Goal: Transaction & Acquisition: Purchase product/service

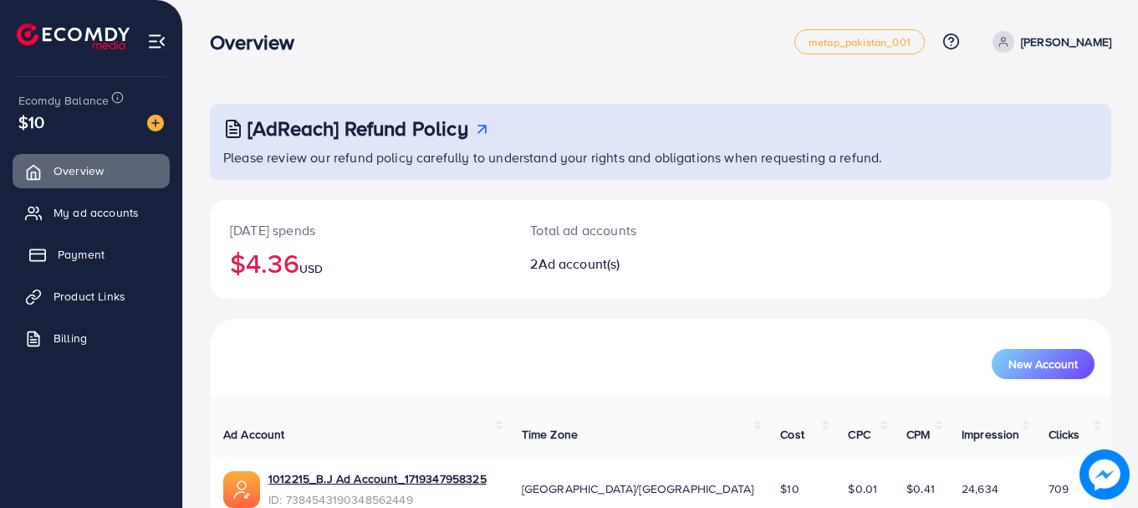
click at [64, 258] on span "Payment" at bounding box center [81, 254] width 47 height 17
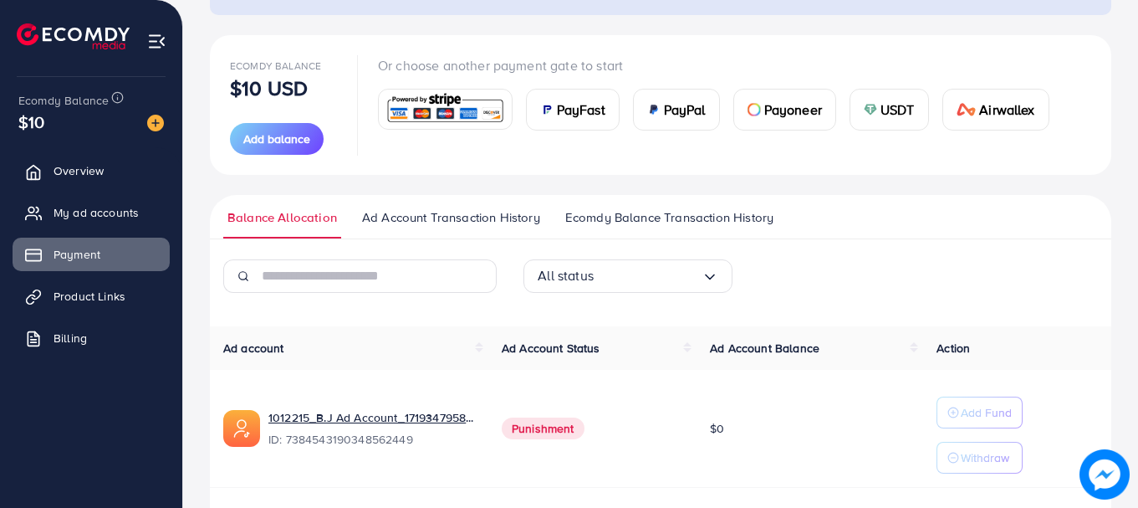
scroll to position [167, 0]
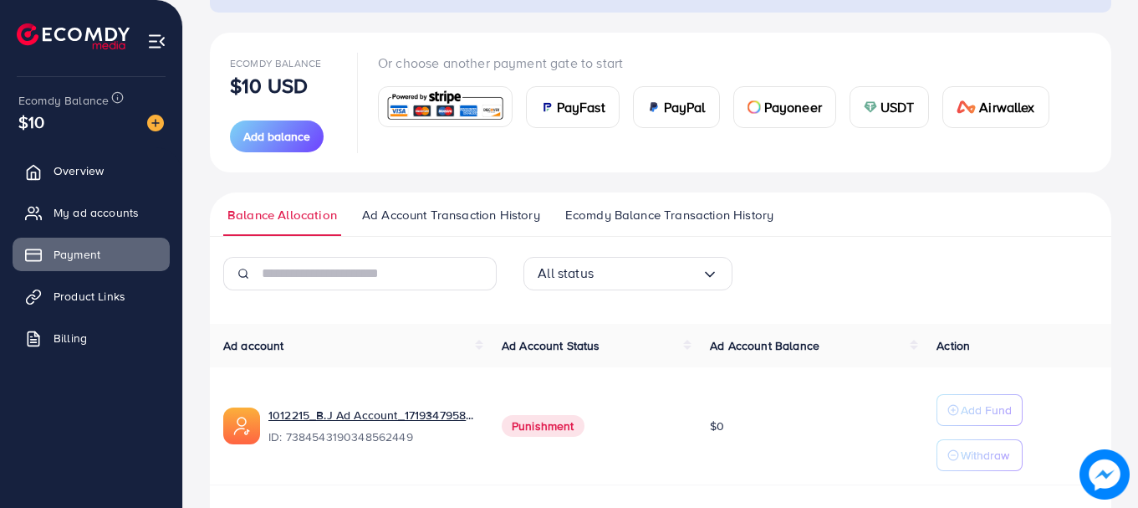
click at [559, 95] on div "PayFast" at bounding box center [573, 107] width 92 height 40
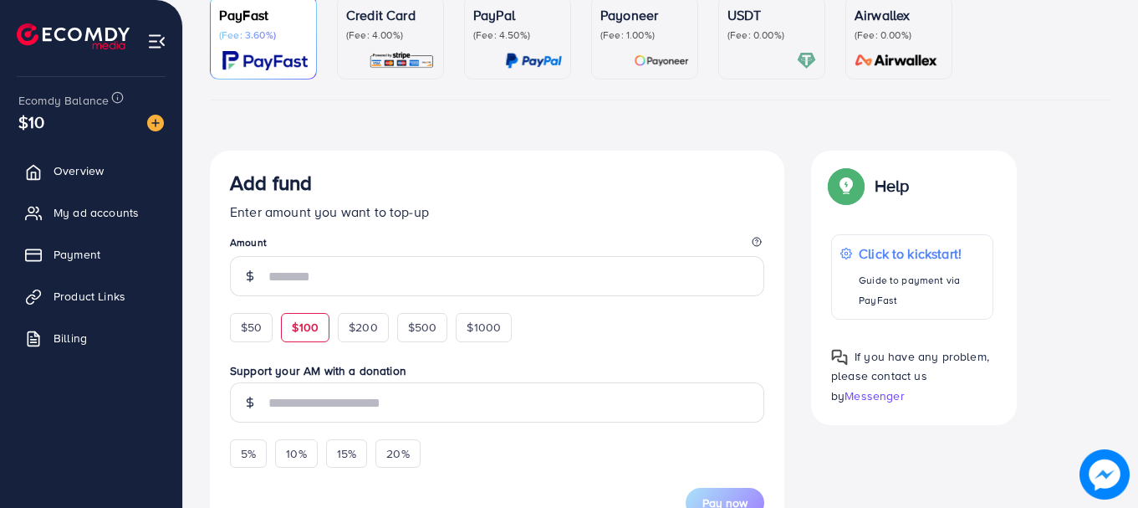
click at [300, 336] on div "$100" at bounding box center [305, 327] width 48 height 28
type input "***"
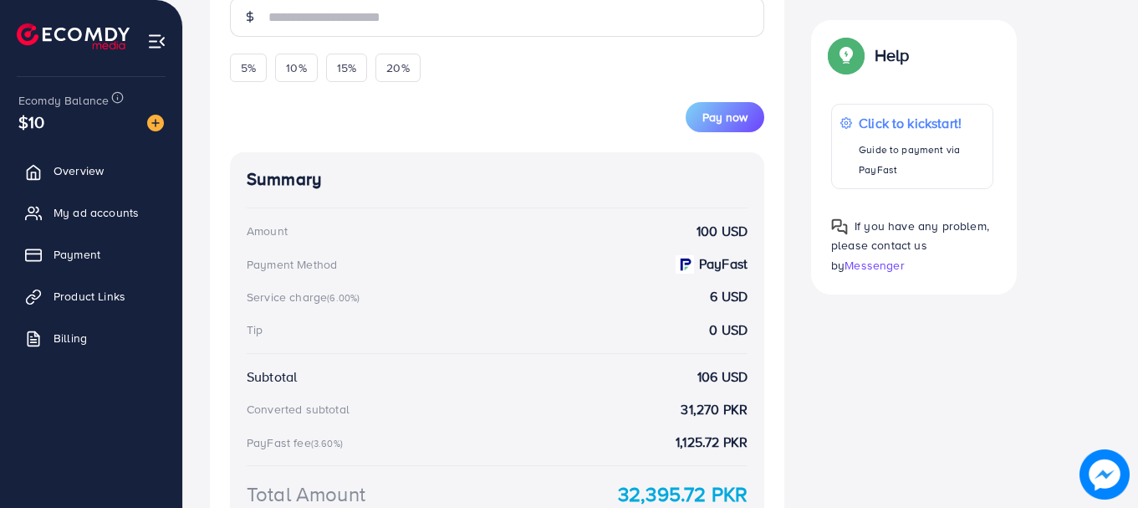
scroll to position [585, 0]
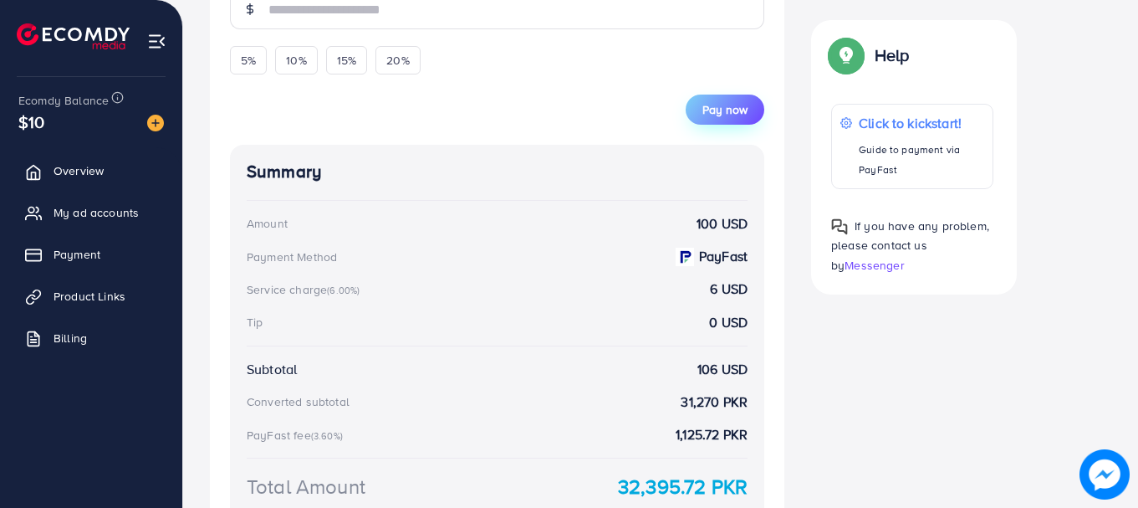
click at [720, 115] on span "Pay now" at bounding box center [724, 109] width 45 height 17
